Goal: Download file/media

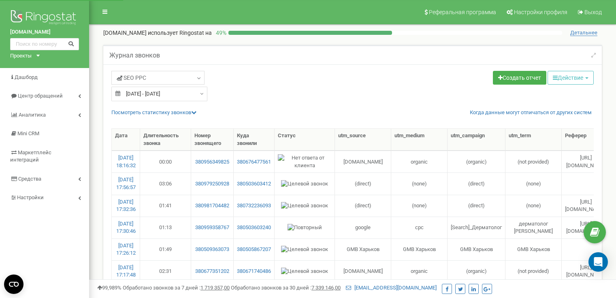
select select "50"
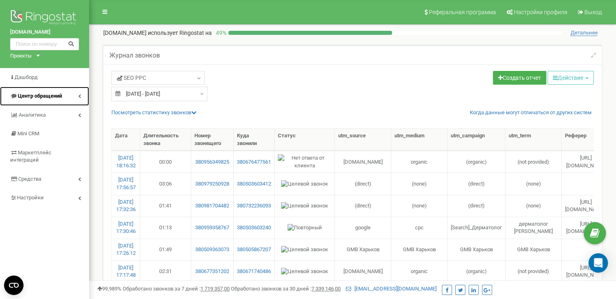
click at [41, 96] on span "Центр обращений" at bounding box center [40, 96] width 44 height 6
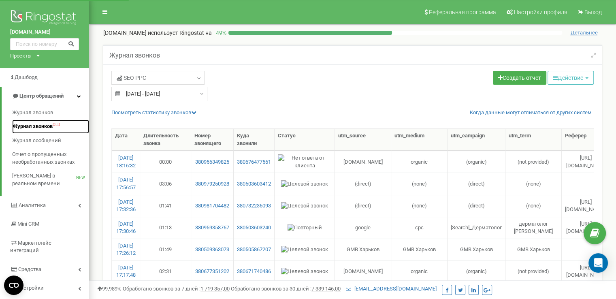
click at [34, 128] on span "Журнал звонков" at bounding box center [32, 127] width 41 height 8
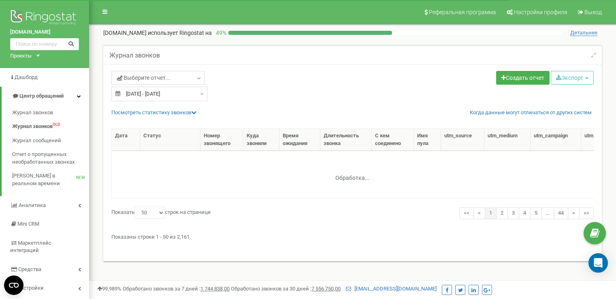
select select "50"
click at [154, 82] on link "Выберите отчет..." at bounding box center [157, 78] width 93 height 14
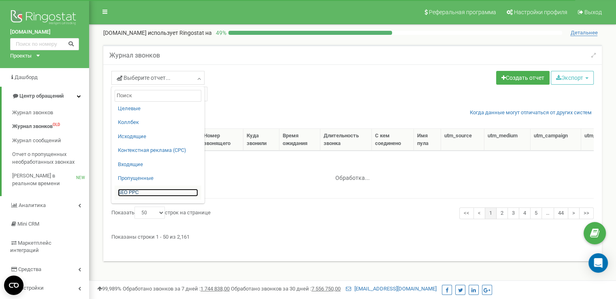
click at [128, 189] on link "SЕО PPС" at bounding box center [158, 193] width 80 height 8
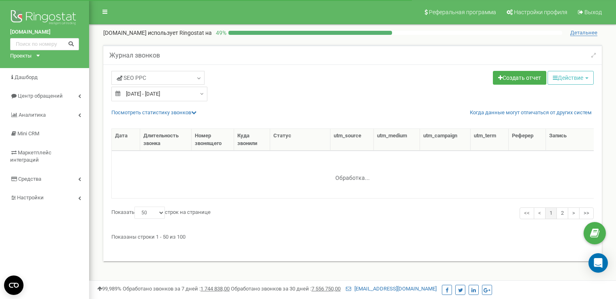
select select "50"
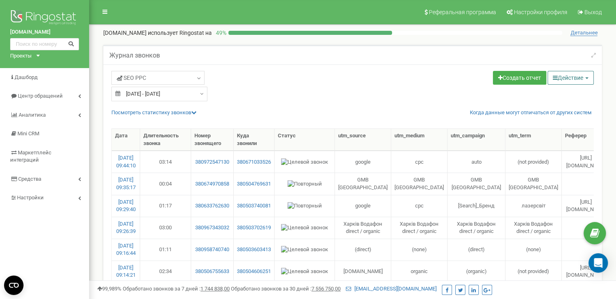
click at [563, 75] on button "Действие" at bounding box center [571, 78] width 46 height 14
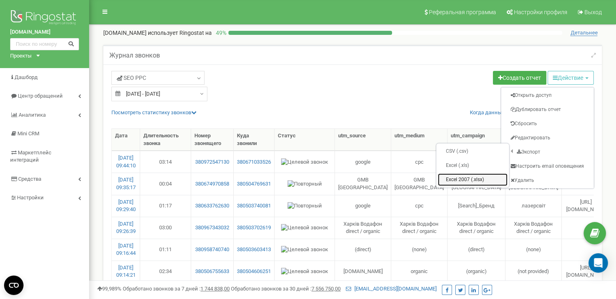
click at [467, 175] on link "Excel 2007 (.xlsx)" at bounding box center [473, 179] width 70 height 13
